Goal: Information Seeking & Learning: Learn about a topic

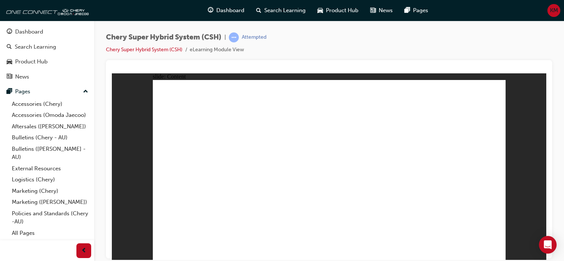
drag, startPoint x: 214, startPoint y: 132, endPoint x: 225, endPoint y: 130, distance: 11.0
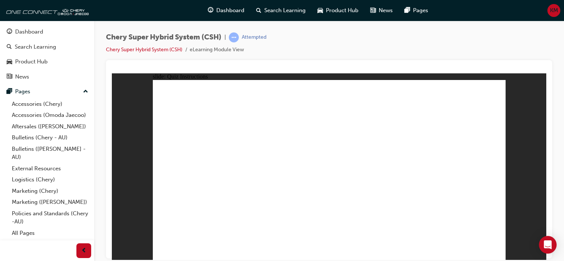
radio input "true"
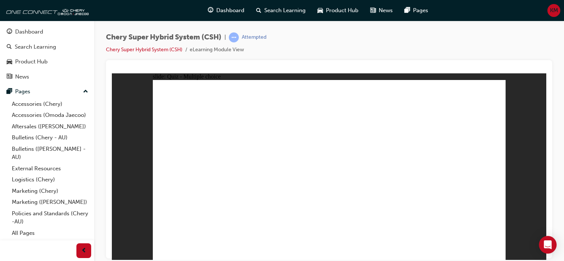
radio input "true"
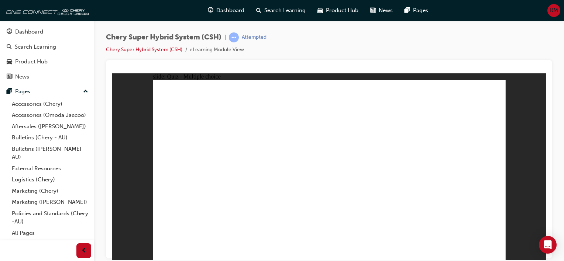
radio input "true"
click at [21, 34] on div "Dashboard" at bounding box center [29, 32] width 28 height 8
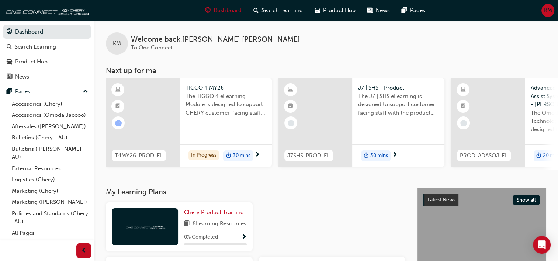
click at [236, 121] on div "The TIGGO 4 eLearning Module is designed to support CHERY customer-facing staff…" at bounding box center [226, 107] width 80 height 30
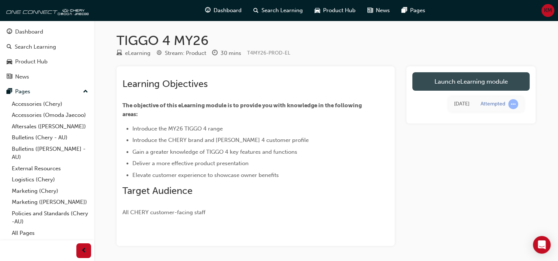
click at [440, 83] on link "Launch eLearning module" at bounding box center [471, 81] width 117 height 18
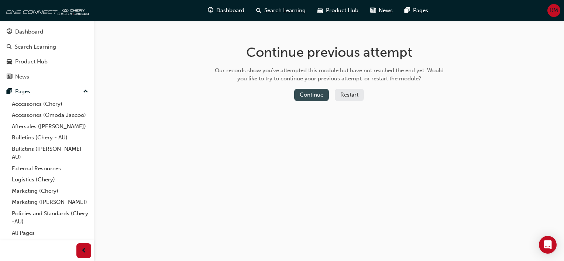
click at [309, 96] on button "Continue" at bounding box center [311, 95] width 35 height 12
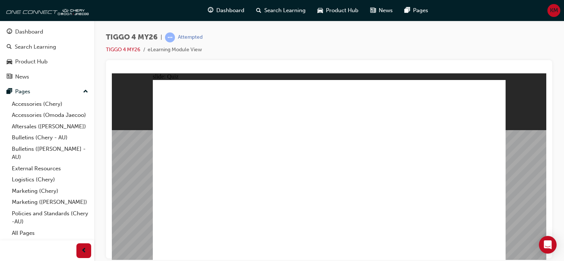
radio input "true"
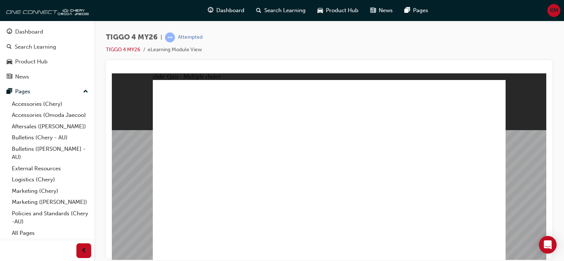
drag, startPoint x: 188, startPoint y: 141, endPoint x: 314, endPoint y: 181, distance: 132.1
drag, startPoint x: 325, startPoint y: 186, endPoint x: 299, endPoint y: 179, distance: 27.1
drag, startPoint x: 193, startPoint y: 138, endPoint x: 328, endPoint y: 137, distance: 135.4
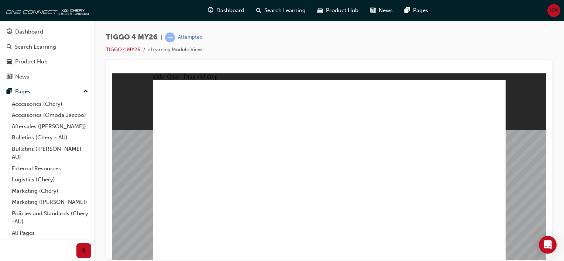
drag, startPoint x: 187, startPoint y: 140, endPoint x: 328, endPoint y: 211, distance: 157.5
drag, startPoint x: 247, startPoint y: 144, endPoint x: 249, endPoint y: 214, distance: 69.8
drag, startPoint x: 396, startPoint y: 137, endPoint x: 192, endPoint y: 208, distance: 215.8
drag, startPoint x: 317, startPoint y: 142, endPoint x: 389, endPoint y: 213, distance: 100.5
drag, startPoint x: 470, startPoint y: 146, endPoint x: 466, endPoint y: 210, distance: 64.3
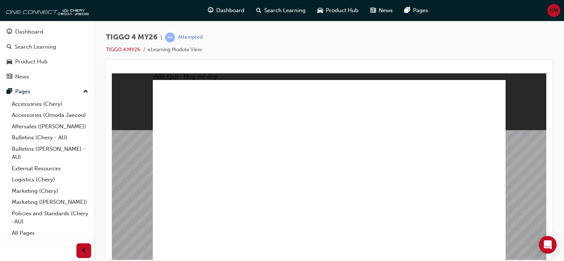
radio input "true"
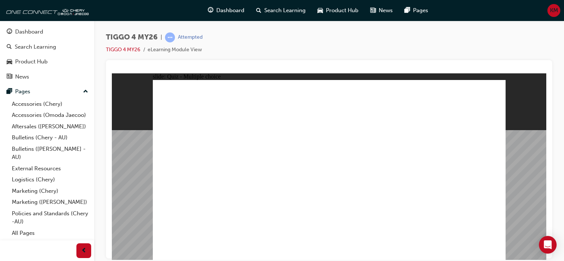
radio input "true"
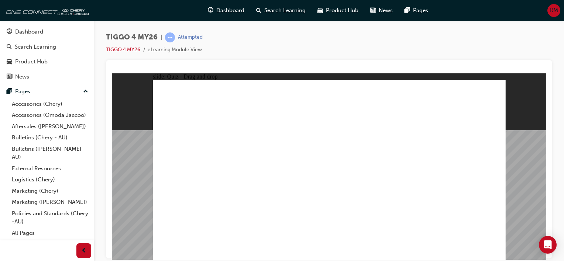
drag, startPoint x: 173, startPoint y: 153, endPoint x: 421, endPoint y: 129, distance: 249.2
drag, startPoint x: 175, startPoint y: 173, endPoint x: 407, endPoint y: 145, distance: 234.6
drag, startPoint x: 247, startPoint y: 152, endPoint x: 347, endPoint y: 125, distance: 104.0
drag, startPoint x: 251, startPoint y: 190, endPoint x: 425, endPoint y: 157, distance: 176.8
drag, startPoint x: 179, startPoint y: 187, endPoint x: 344, endPoint y: 137, distance: 172.1
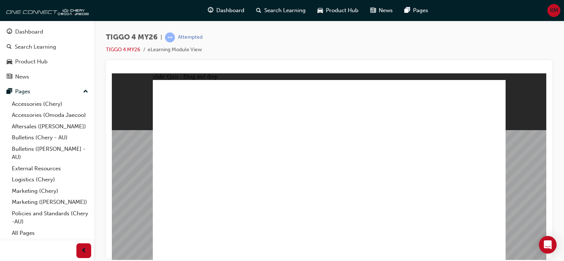
drag, startPoint x: 252, startPoint y: 168, endPoint x: 427, endPoint y: 158, distance: 175.2
drag, startPoint x: 196, startPoint y: 210, endPoint x: 444, endPoint y: 183, distance: 249.2
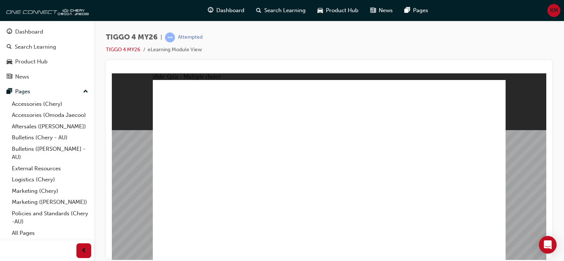
radio input "true"
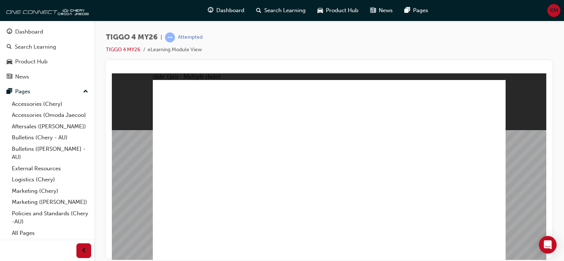
radio input "true"
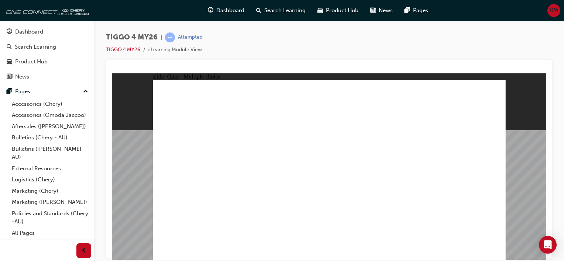
radio input "true"
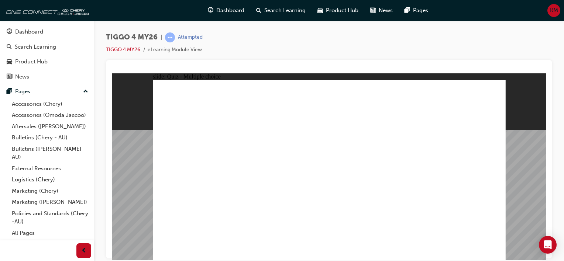
radio input "true"
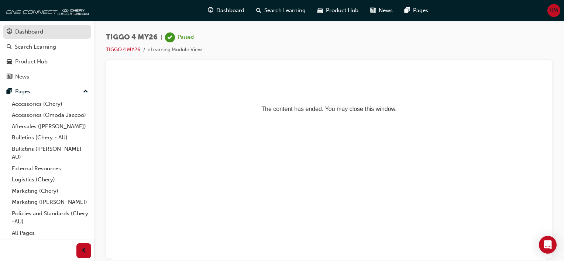
click at [19, 28] on div "Dashboard" at bounding box center [29, 32] width 28 height 8
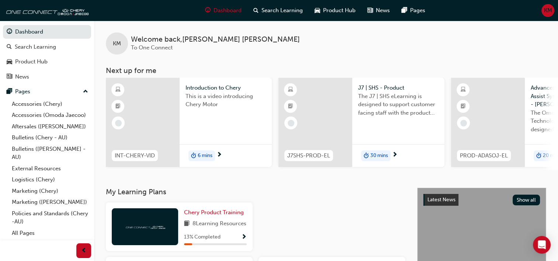
click at [228, 154] on div "6 mins" at bounding box center [226, 155] width 92 height 23
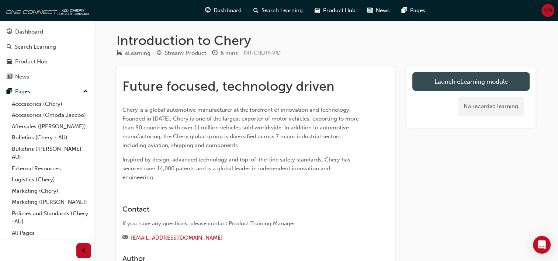
click at [466, 77] on link "Launch eLearning module" at bounding box center [471, 81] width 117 height 18
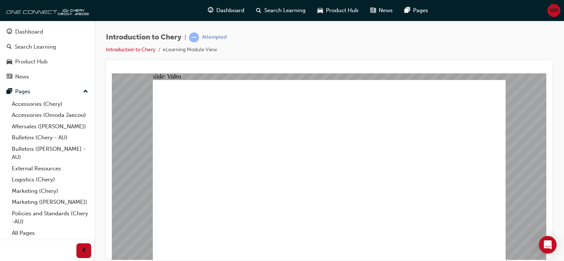
type input "0"
type input "3"
type input "0"
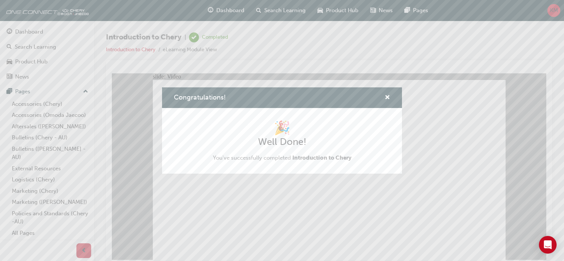
type input "311"
click at [387, 96] on span "cross-icon" at bounding box center [388, 98] width 6 height 7
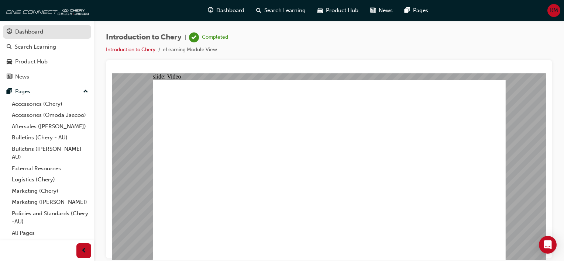
click at [28, 30] on div "Dashboard" at bounding box center [29, 32] width 28 height 8
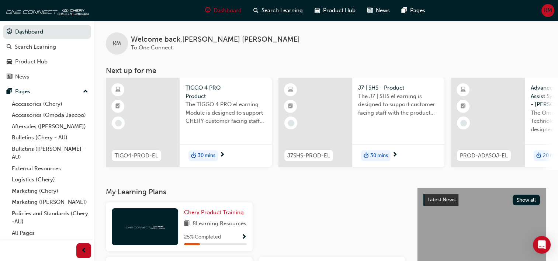
click at [214, 123] on span "The TIGGO 4 PRO eLearning Module is designed to support CHERY customer facing s…" at bounding box center [226, 112] width 80 height 25
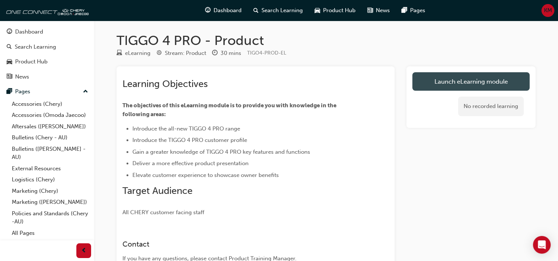
click at [463, 81] on link "Launch eLearning module" at bounding box center [471, 81] width 117 height 18
